Goal: Entertainment & Leisure: Consume media (video, audio)

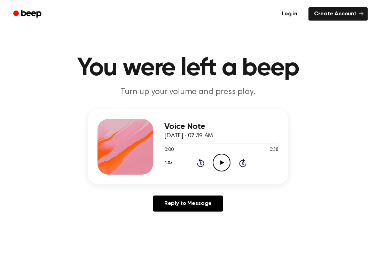
click at [232, 156] on div "1.0x Rewind 5 seconds Play Audio Skip 5 seconds" at bounding box center [222, 163] width 114 height 18
click at [221, 155] on icon "Play Audio" at bounding box center [222, 163] width 18 height 18
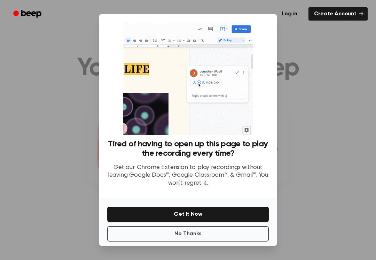
click at [237, 230] on button "No Thanks" at bounding box center [188, 233] width 162 height 15
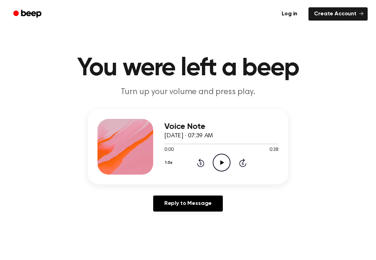
click at [224, 162] on icon "Play Audio" at bounding box center [222, 163] width 18 height 18
click at [228, 159] on icon "Pause Audio" at bounding box center [222, 163] width 18 height 18
click at [219, 156] on icon "Play Audio" at bounding box center [222, 163] width 18 height 18
click at [221, 153] on div "0:13 0:38" at bounding box center [222, 149] width 114 height 7
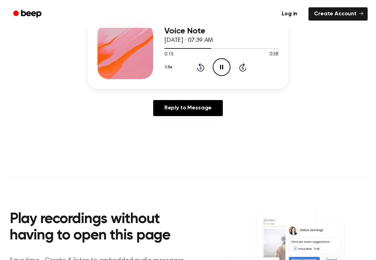
scroll to position [95, 0]
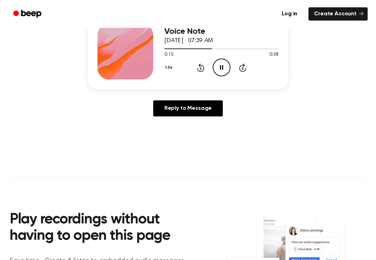
click at [220, 59] on circle at bounding box center [221, 67] width 17 height 17
click at [210, 43] on span "[DATE] · 07:39 AM" at bounding box center [189, 41] width 49 height 6
click at [210, 46] on div at bounding box center [222, 49] width 114 height 6
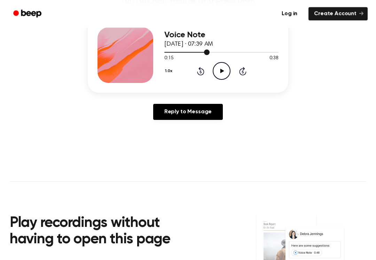
click at [193, 50] on div at bounding box center [222, 52] width 114 height 6
click at [192, 49] on div "Voice Note [DATE] · 07:39 AM" at bounding box center [222, 39] width 114 height 19
click at [187, 52] on div at bounding box center [179, 52] width 28 height 1
click at [220, 66] on icon "Play Audio" at bounding box center [222, 71] width 18 height 18
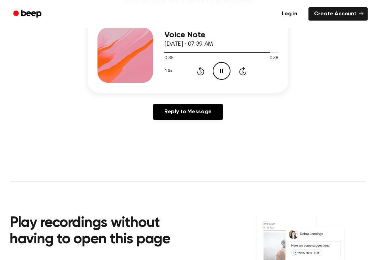
click at [218, 67] on icon "Pause Audio" at bounding box center [222, 71] width 18 height 18
click at [258, 47] on div "Voice Note [DATE] · 07:39 AM" at bounding box center [222, 39] width 114 height 19
click at [255, 51] on div at bounding box center [222, 52] width 114 height 6
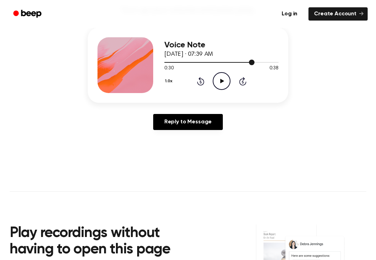
scroll to position [79, 0]
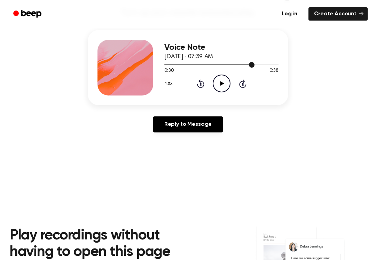
click at [248, 63] on div at bounding box center [222, 65] width 114 height 6
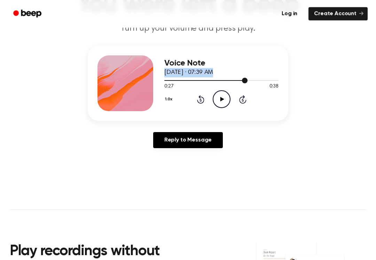
scroll to position [63, 0]
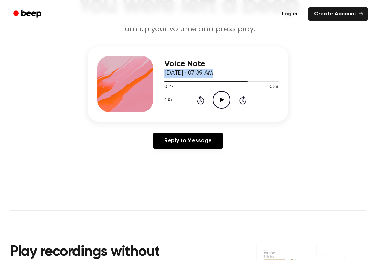
click at [214, 99] on icon "Play Audio" at bounding box center [222, 100] width 18 height 18
click at [221, 94] on icon "Pause Audio" at bounding box center [222, 100] width 18 height 18
click at [213, 74] on span "[DATE] · 07:39 AM" at bounding box center [189, 73] width 49 height 6
click at [245, 79] on div at bounding box center [222, 81] width 114 height 6
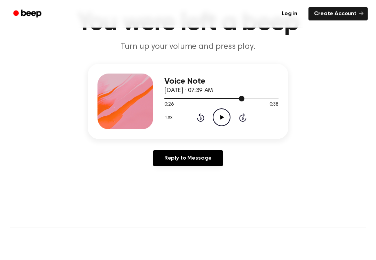
scroll to position [45, 0]
click at [227, 94] on div "Voice Note [DATE] · 07:39 AM" at bounding box center [222, 86] width 114 height 19
click at [236, 96] on div at bounding box center [222, 98] width 114 height 6
click at [209, 97] on div at bounding box center [222, 98] width 114 height 6
click at [186, 96] on div at bounding box center [222, 98] width 114 height 6
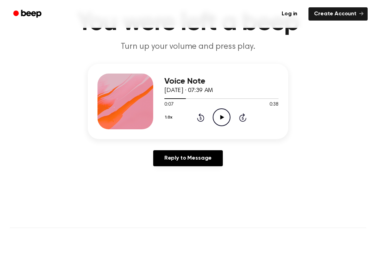
click at [217, 112] on icon "Play Audio" at bounding box center [222, 117] width 18 height 18
click at [211, 112] on div "1.0x Rewind 5 seconds Pause Audio Skip 5 seconds" at bounding box center [222, 117] width 114 height 18
click at [219, 119] on icon "Pause Audio" at bounding box center [222, 117] width 18 height 18
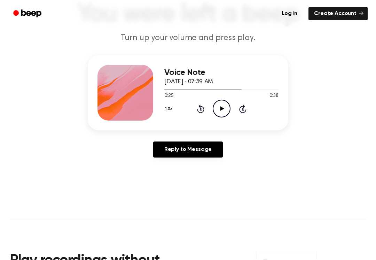
scroll to position [54, 0]
click at [215, 108] on icon "Play Audio" at bounding box center [222, 109] width 18 height 18
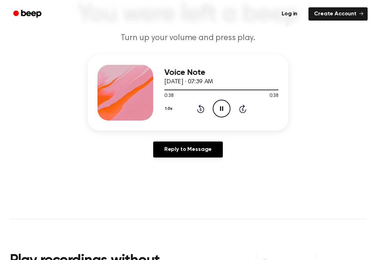
click at [222, 111] on icon "Pause Audio" at bounding box center [222, 109] width 18 height 18
click at [212, 108] on div "1.0x Rewind 5 seconds Play Audio Skip 5 seconds" at bounding box center [222, 109] width 114 height 18
click at [222, 105] on icon "Play Audio" at bounding box center [222, 109] width 18 height 18
click at [218, 104] on icon "Pause Audio" at bounding box center [222, 109] width 18 height 18
click at [223, 104] on icon "Play Audio" at bounding box center [222, 109] width 18 height 18
